Goal: Check status

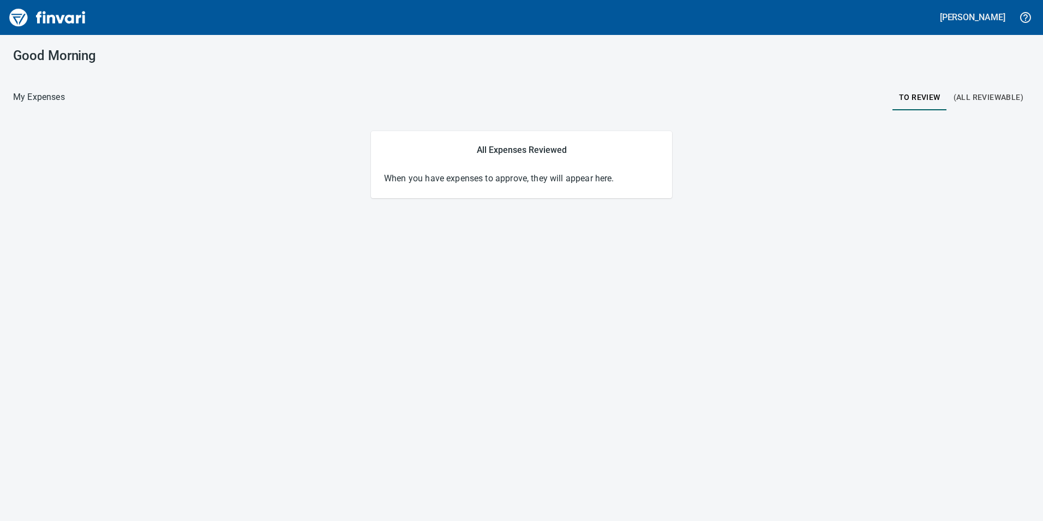
click at [982, 98] on span "(All Reviewable)" at bounding box center [989, 98] width 70 height 14
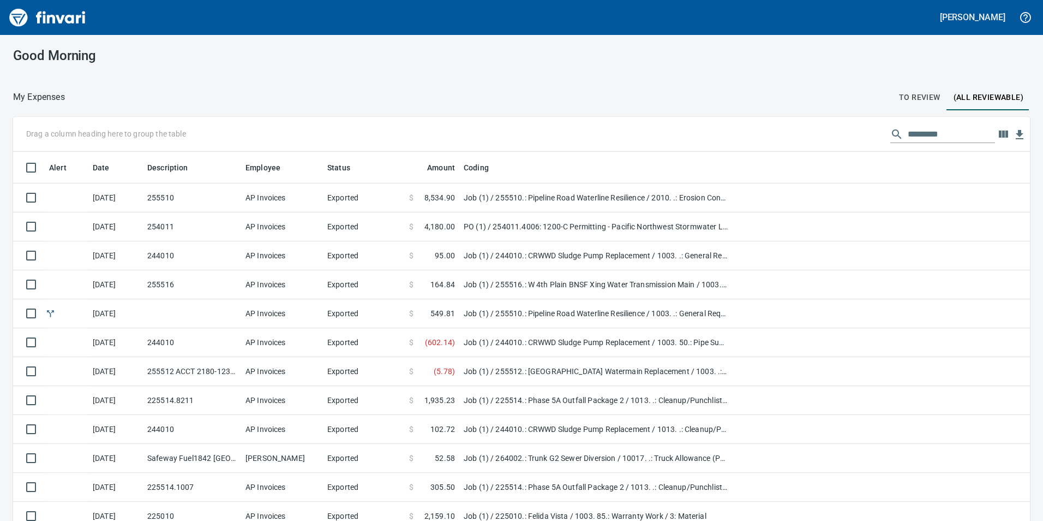
scroll to position [392, 993]
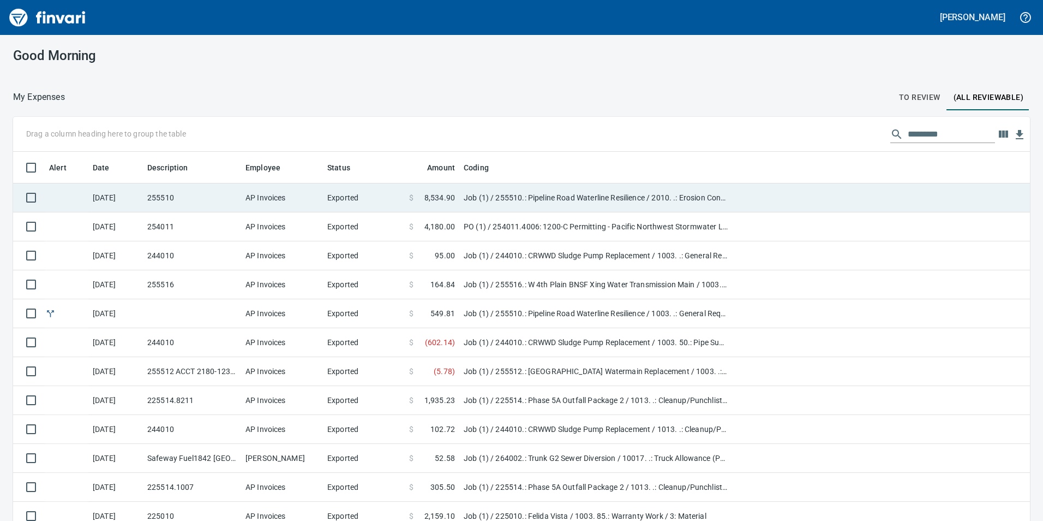
click at [500, 190] on td "Job (1) / 255510.: Pipeline Road Waterline Resilience / 2010. .: Erosion Contro…" at bounding box center [596, 197] width 273 height 29
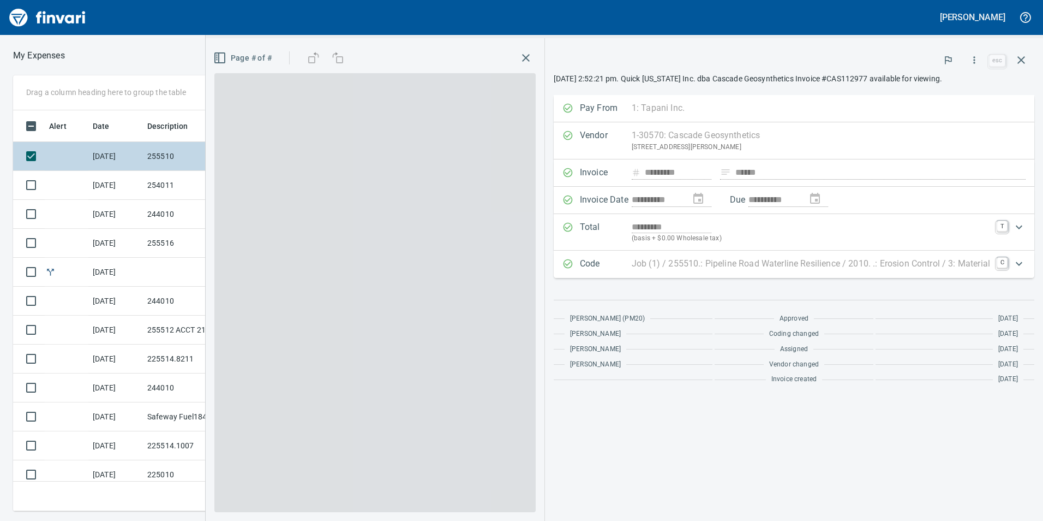
scroll to position [392, 728]
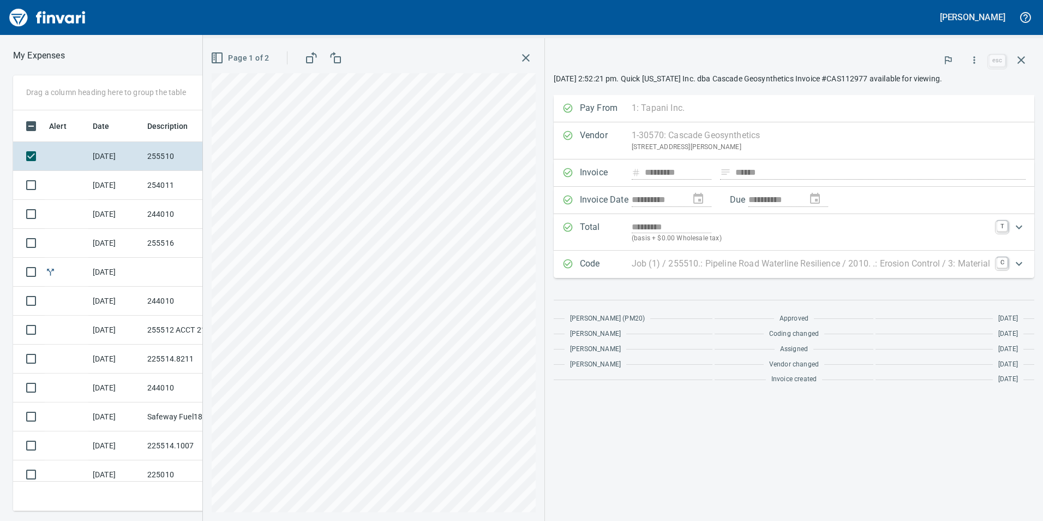
click at [524, 50] on button "button" at bounding box center [526, 58] width 20 height 20
